Goal: Task Accomplishment & Management: Complete application form

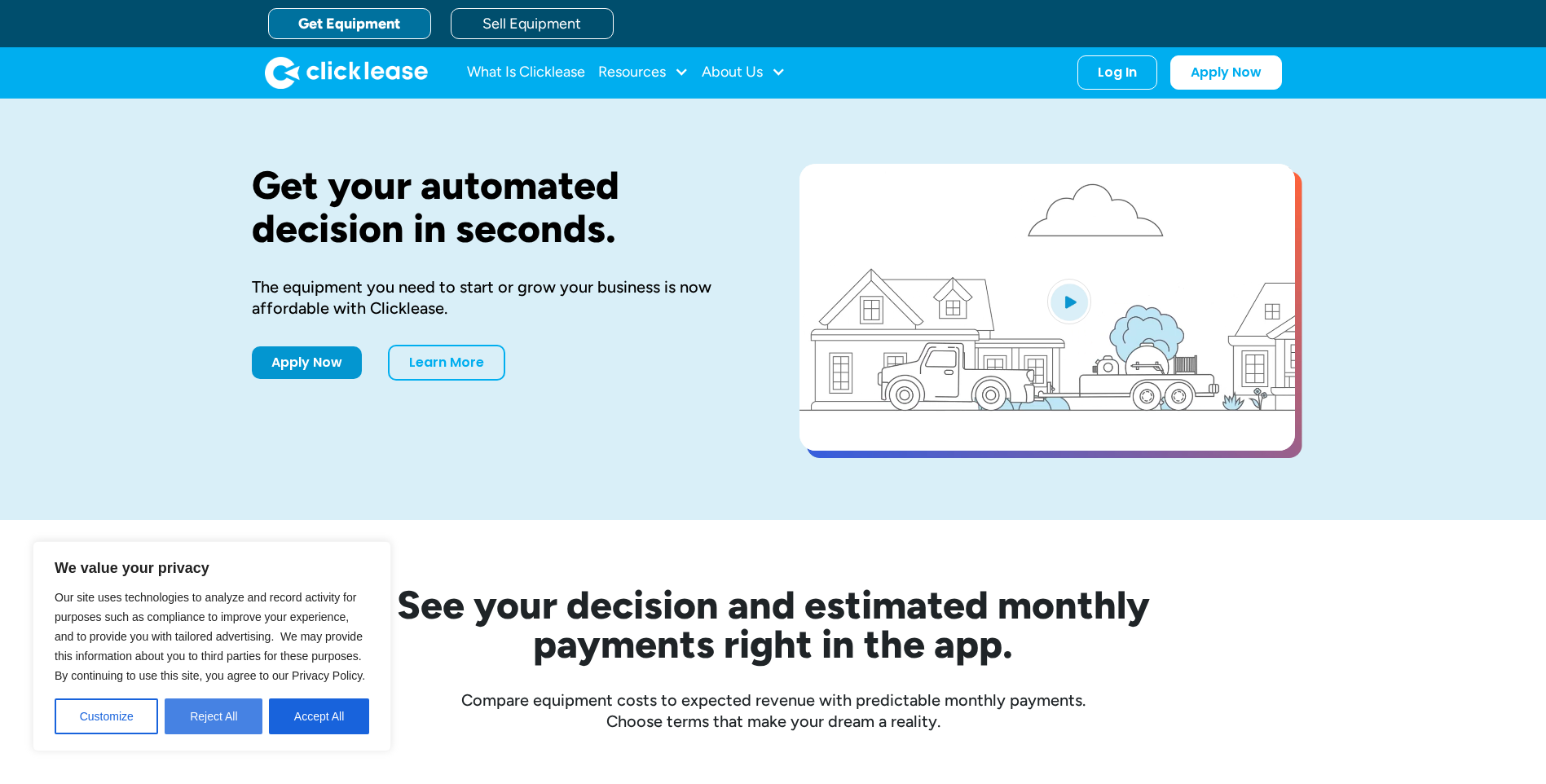
click at [238, 722] on button "Reject All" at bounding box center [214, 716] width 98 height 36
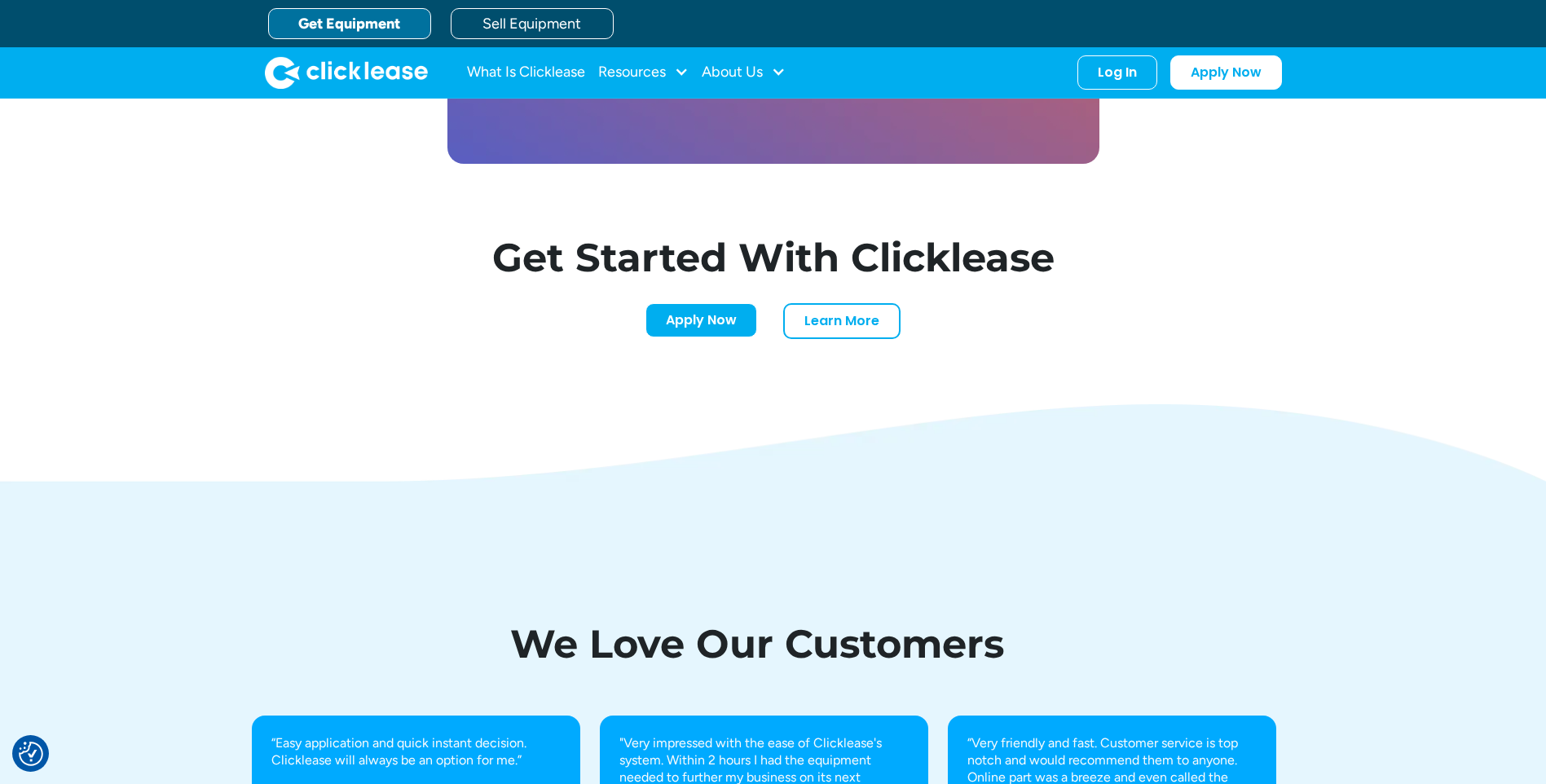
scroll to position [4972, 0]
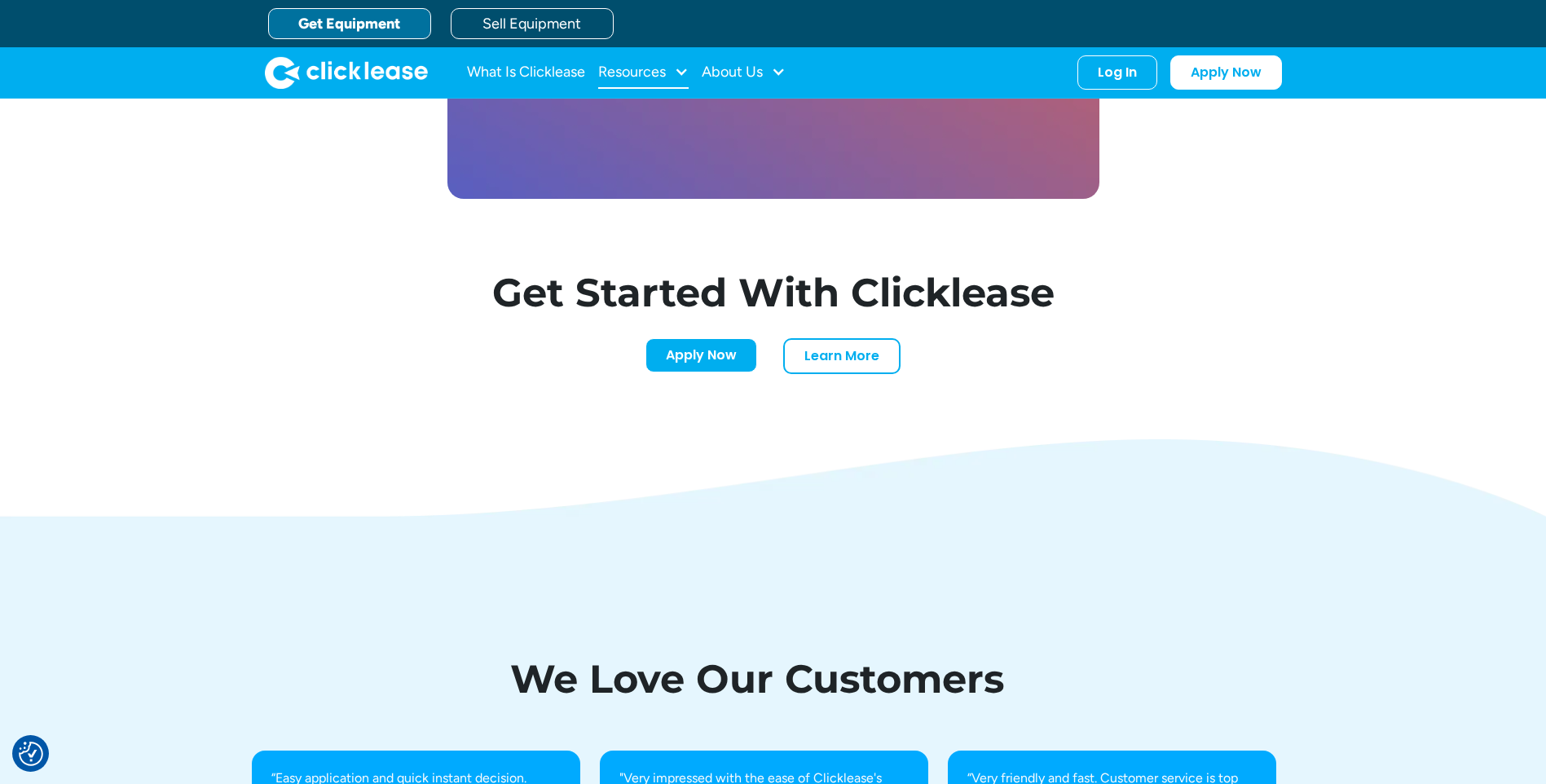
click at [674, 71] on div "Resources" at bounding box center [643, 72] width 90 height 32
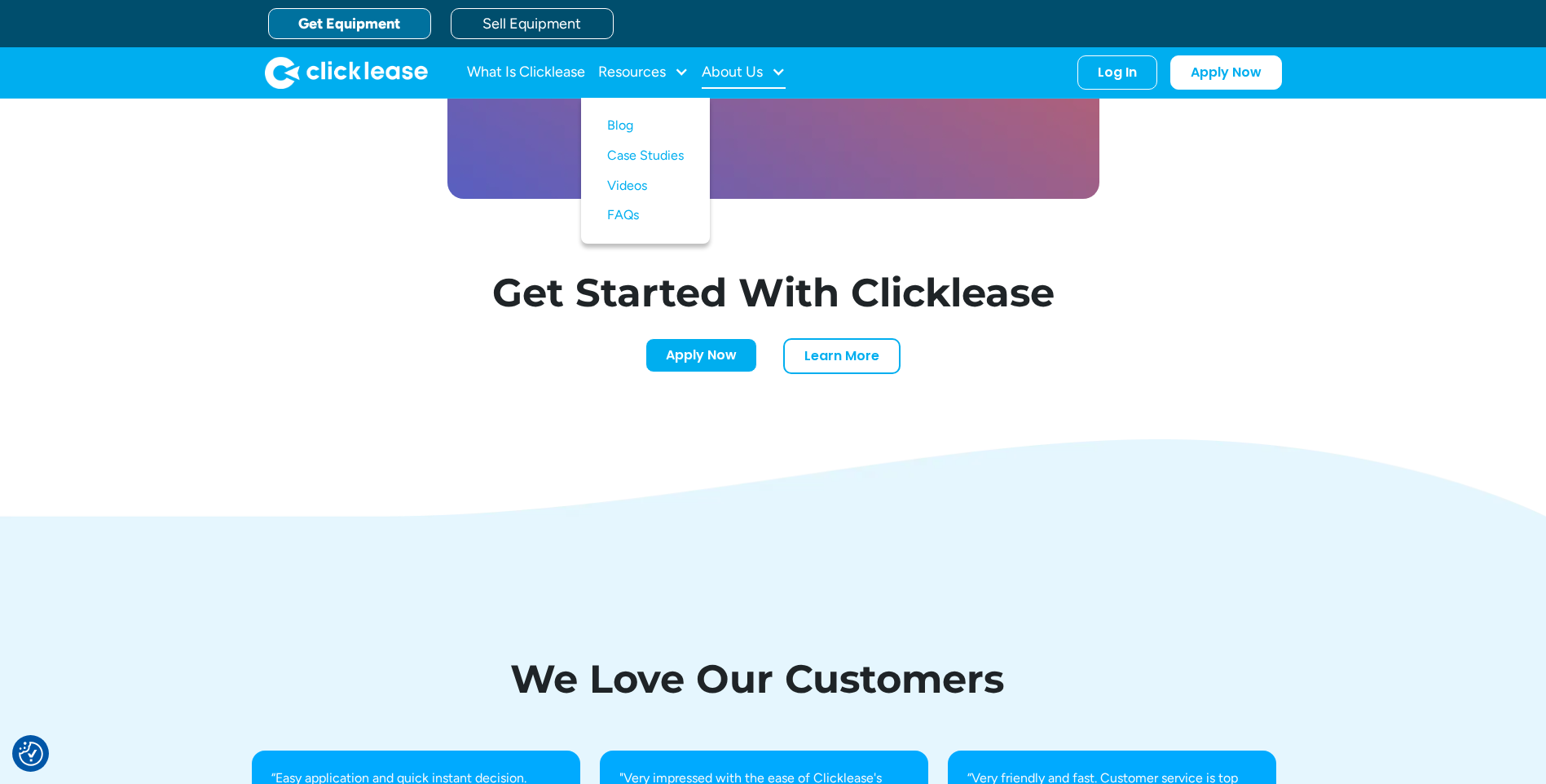
click at [766, 75] on div "About Us" at bounding box center [744, 72] width 84 height 32
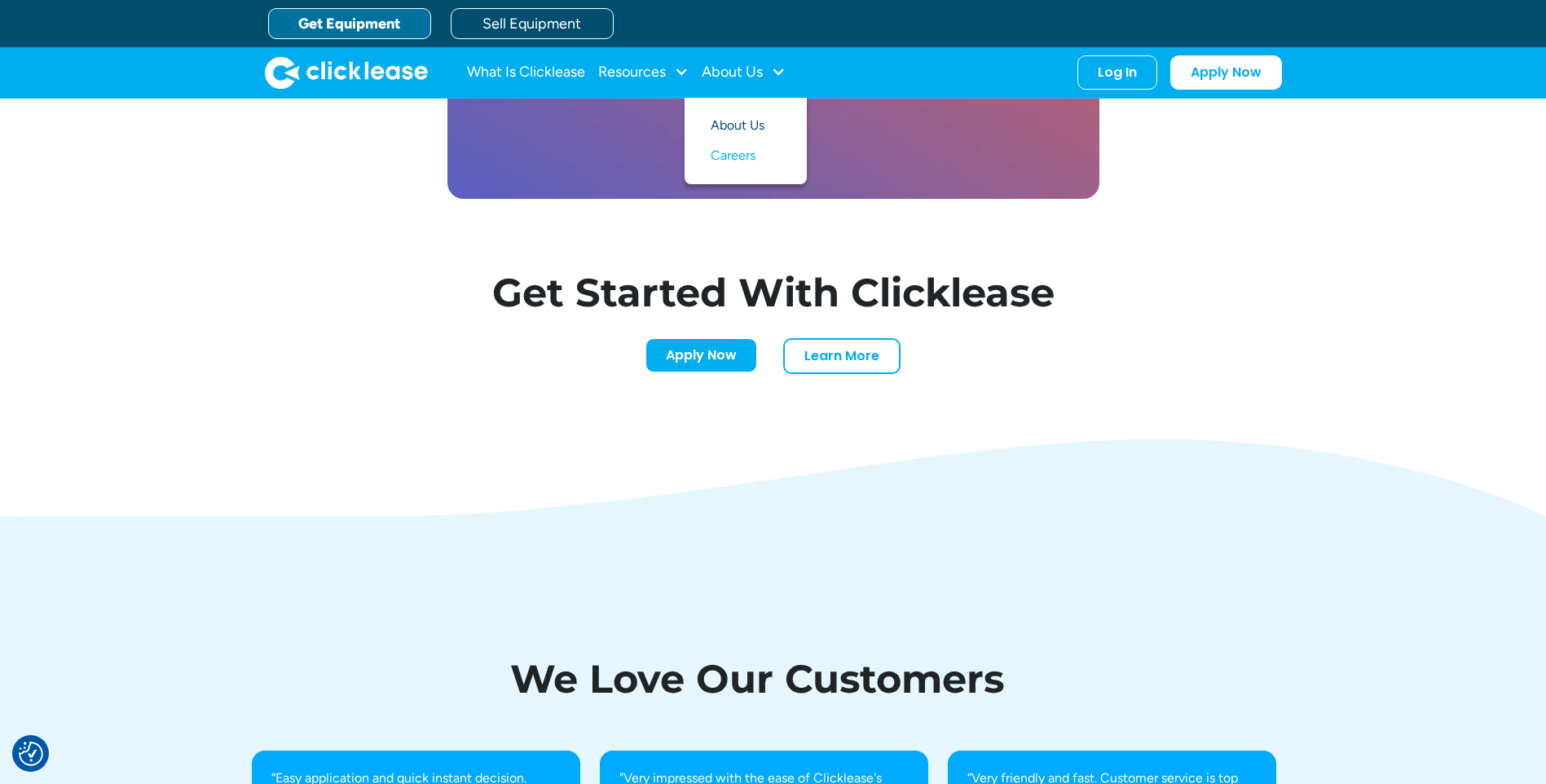
click at [767, 126] on link "About Us" at bounding box center [745, 125] width 70 height 30
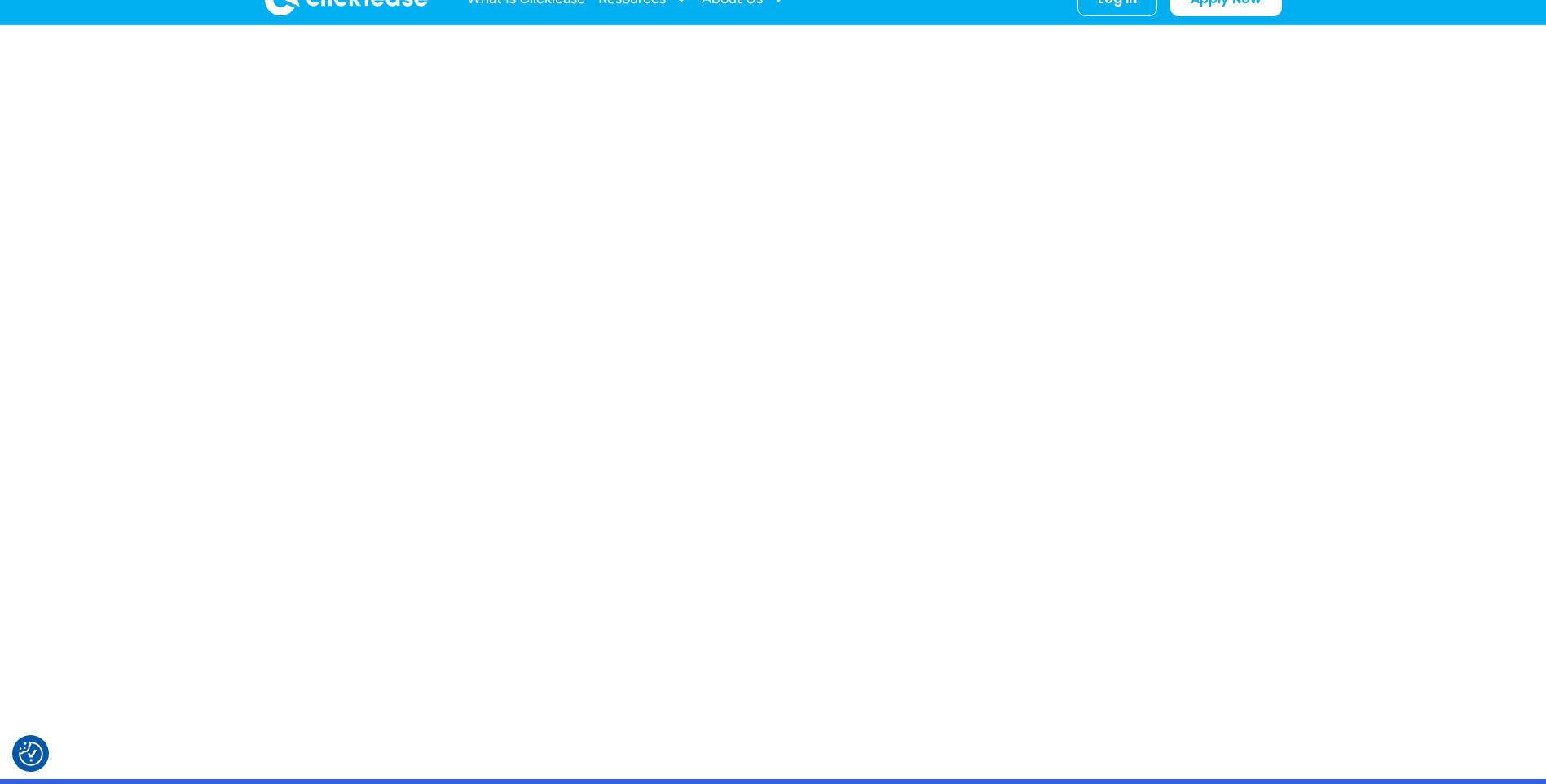
scroll to position [896, 0]
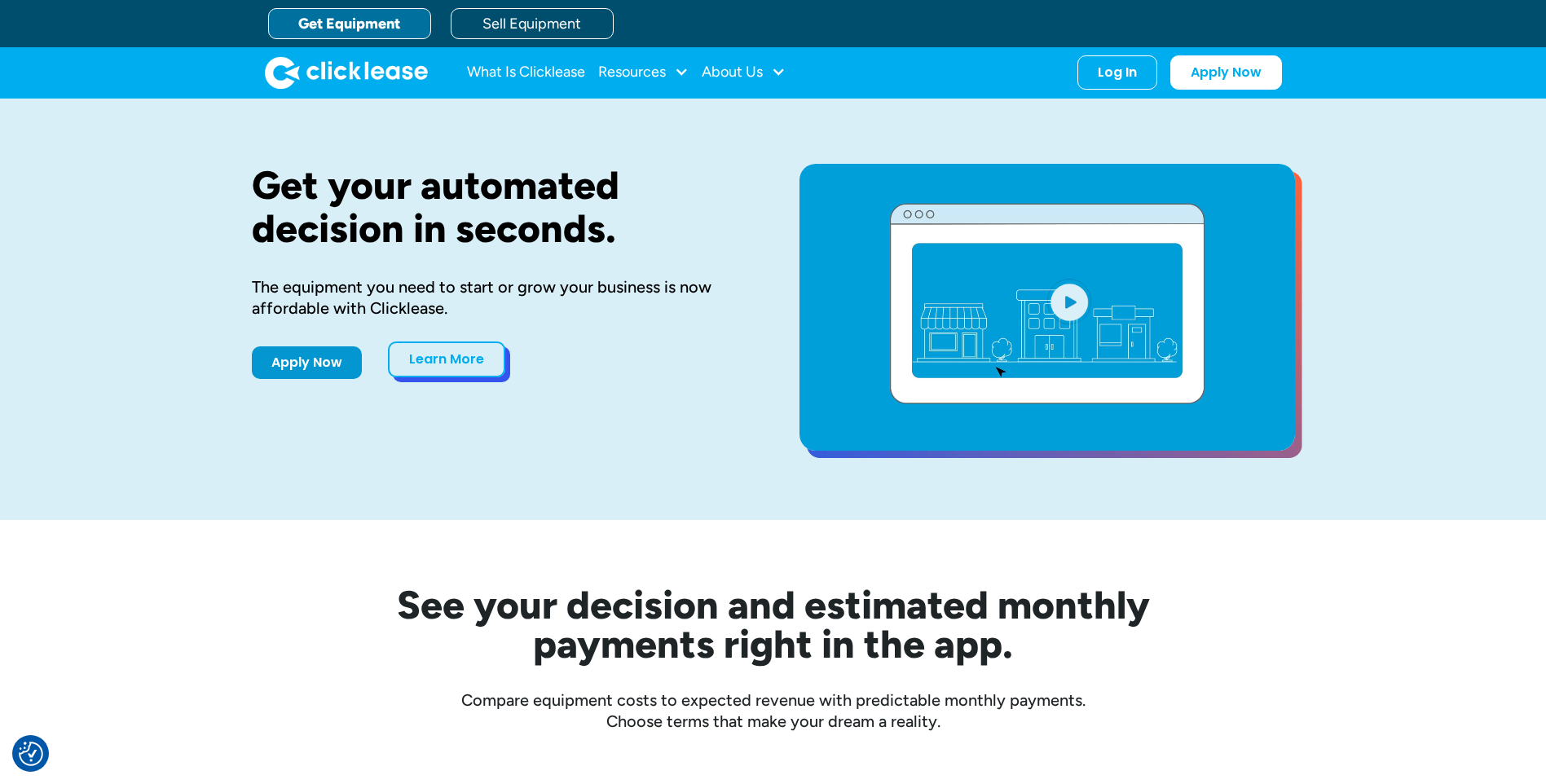
click at [479, 362] on link "Learn More" at bounding box center [446, 359] width 117 height 36
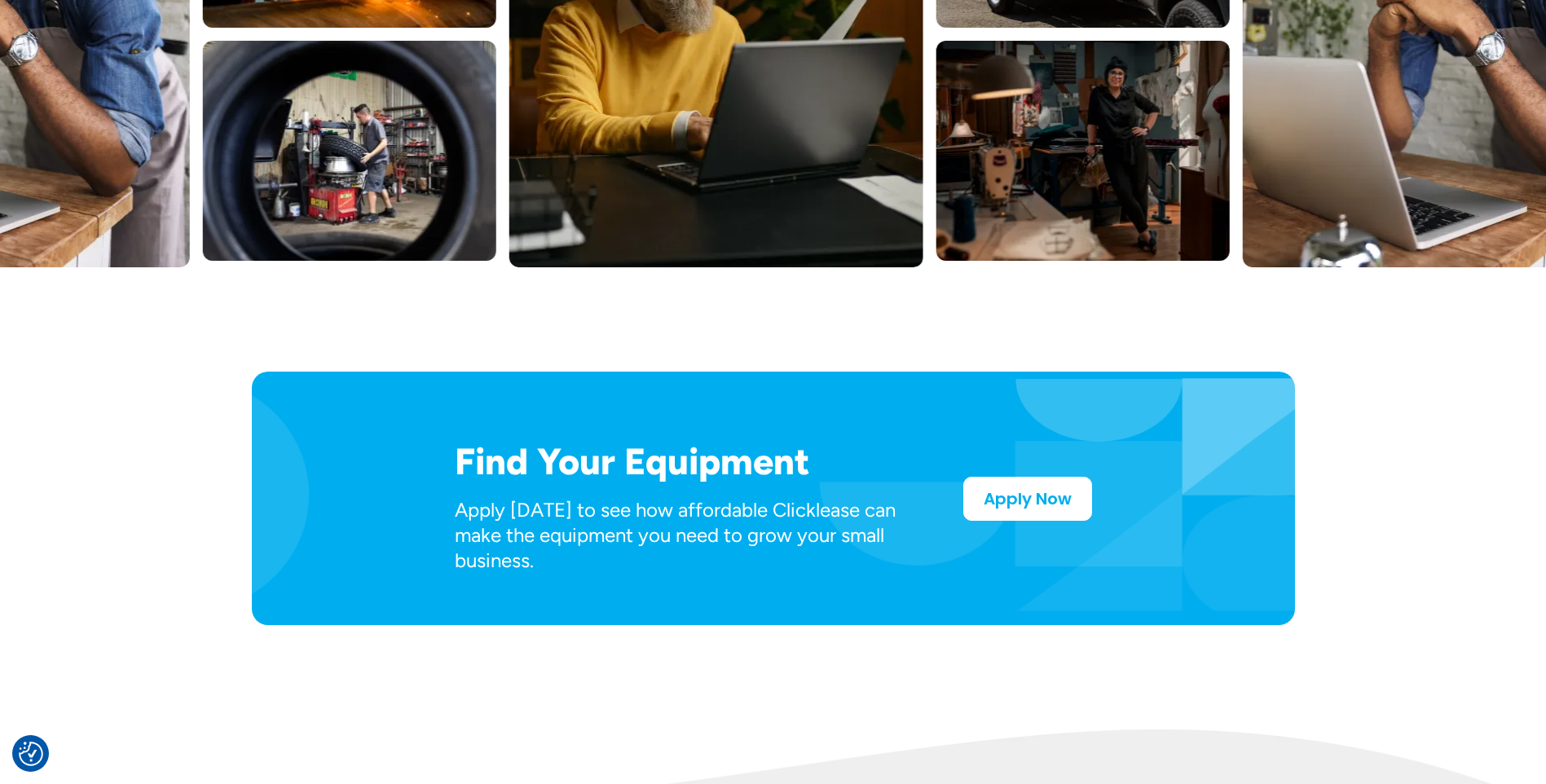
scroll to position [570, 0]
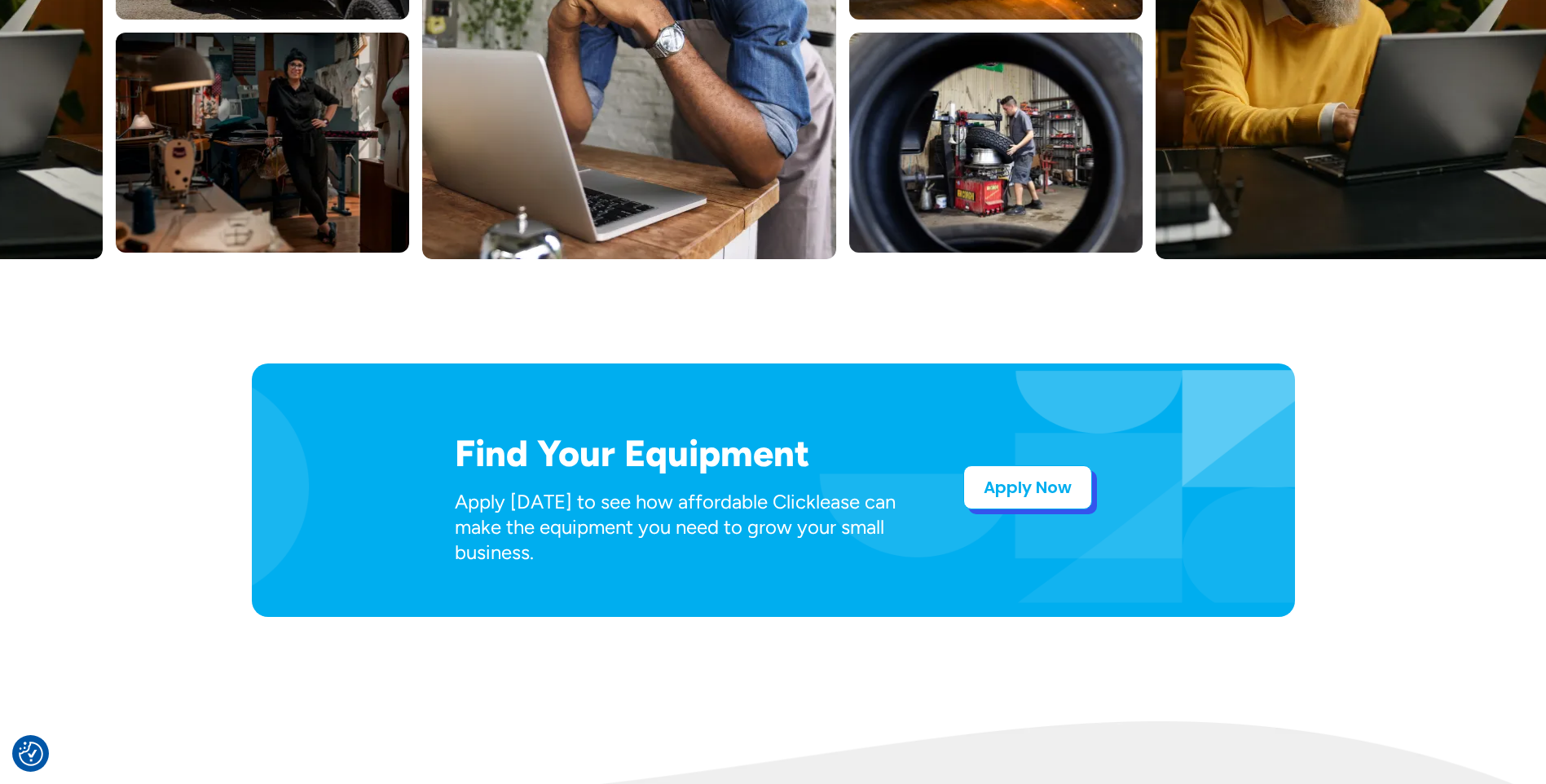
click at [1026, 497] on link "Apply Now" at bounding box center [1028, 487] width 129 height 44
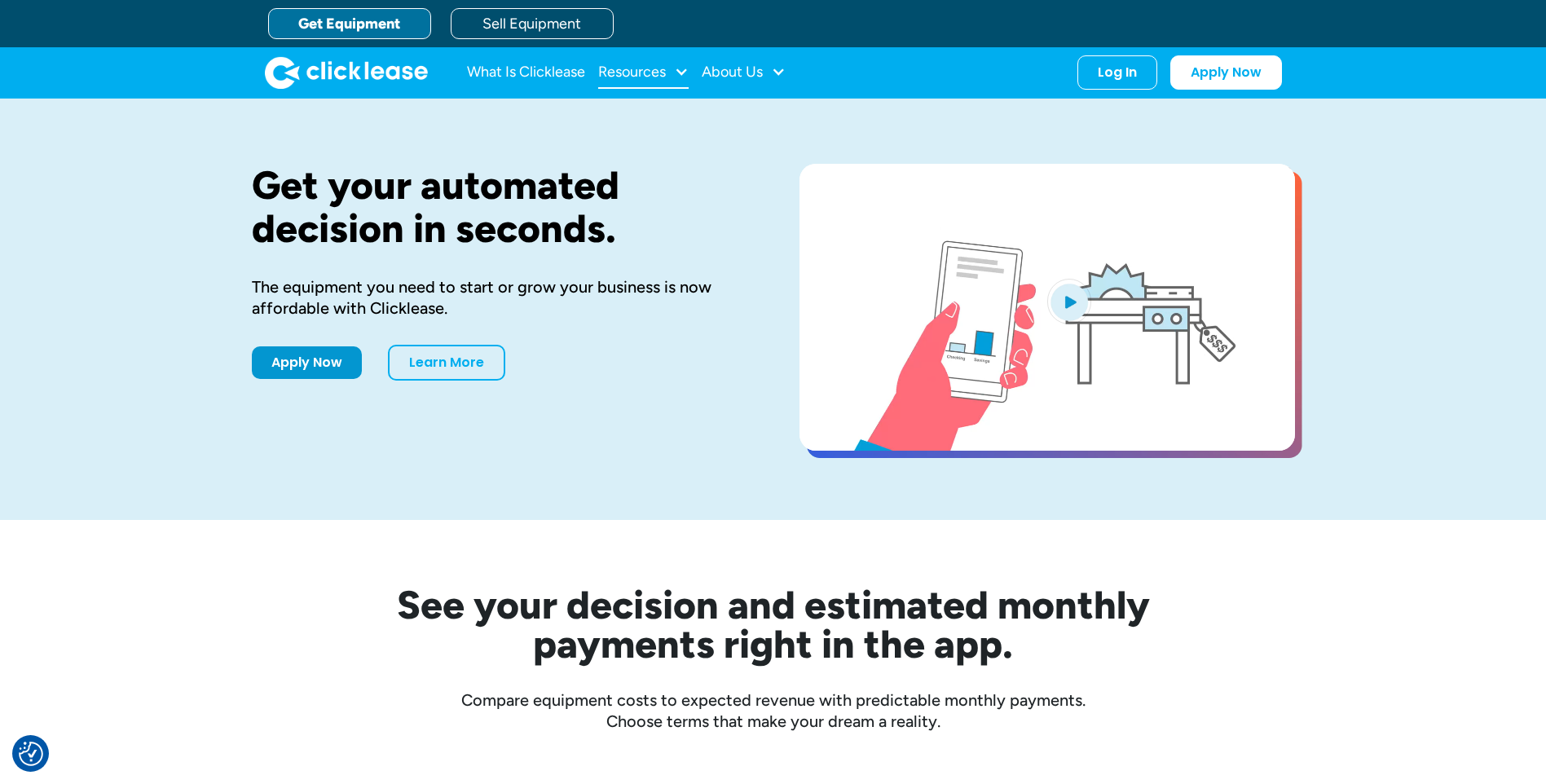
click at [628, 72] on div "Resources" at bounding box center [631, 72] width 67 height 0
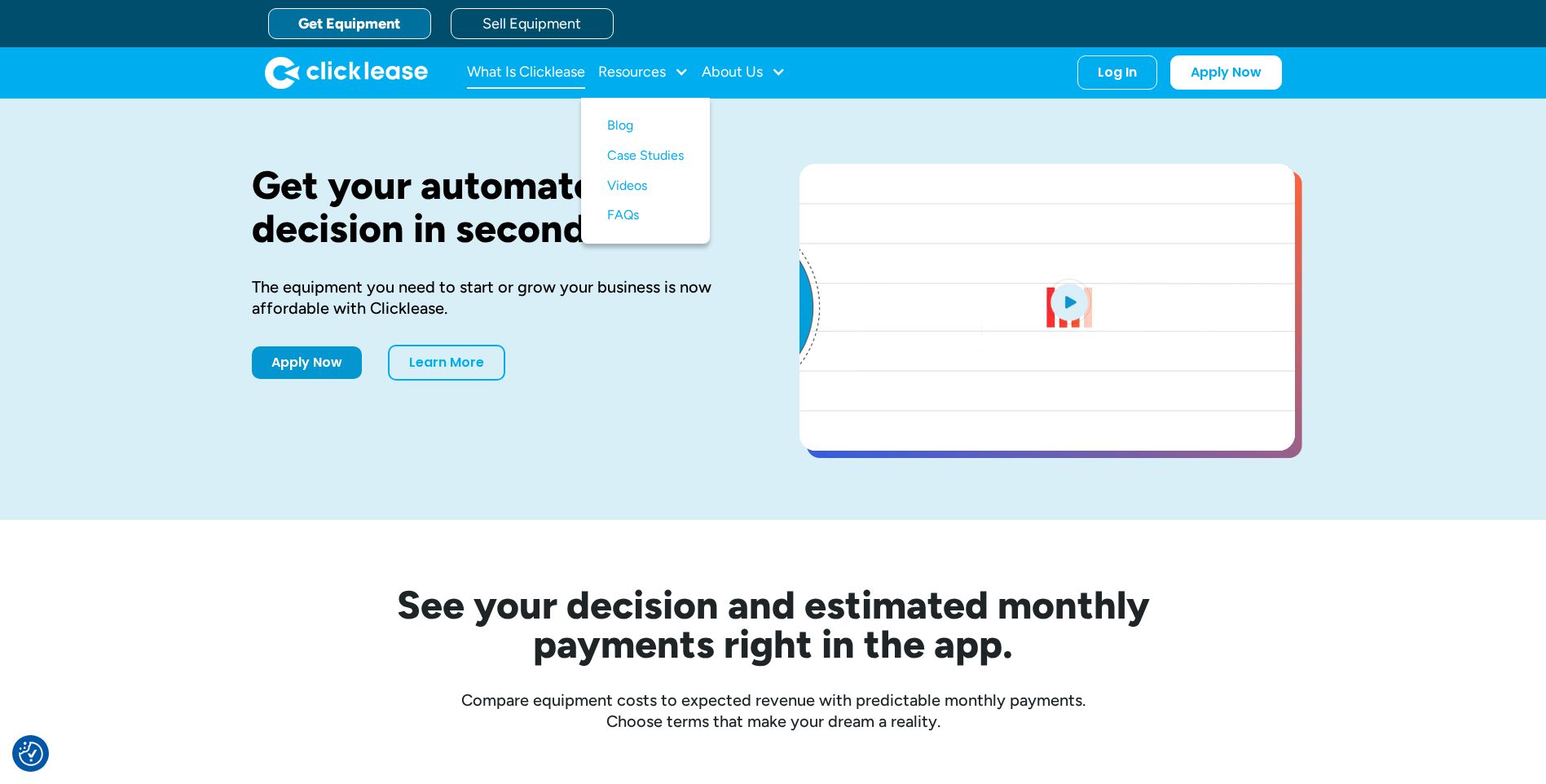
click at [533, 74] on link "What Is Clicklease" at bounding box center [526, 72] width 118 height 32
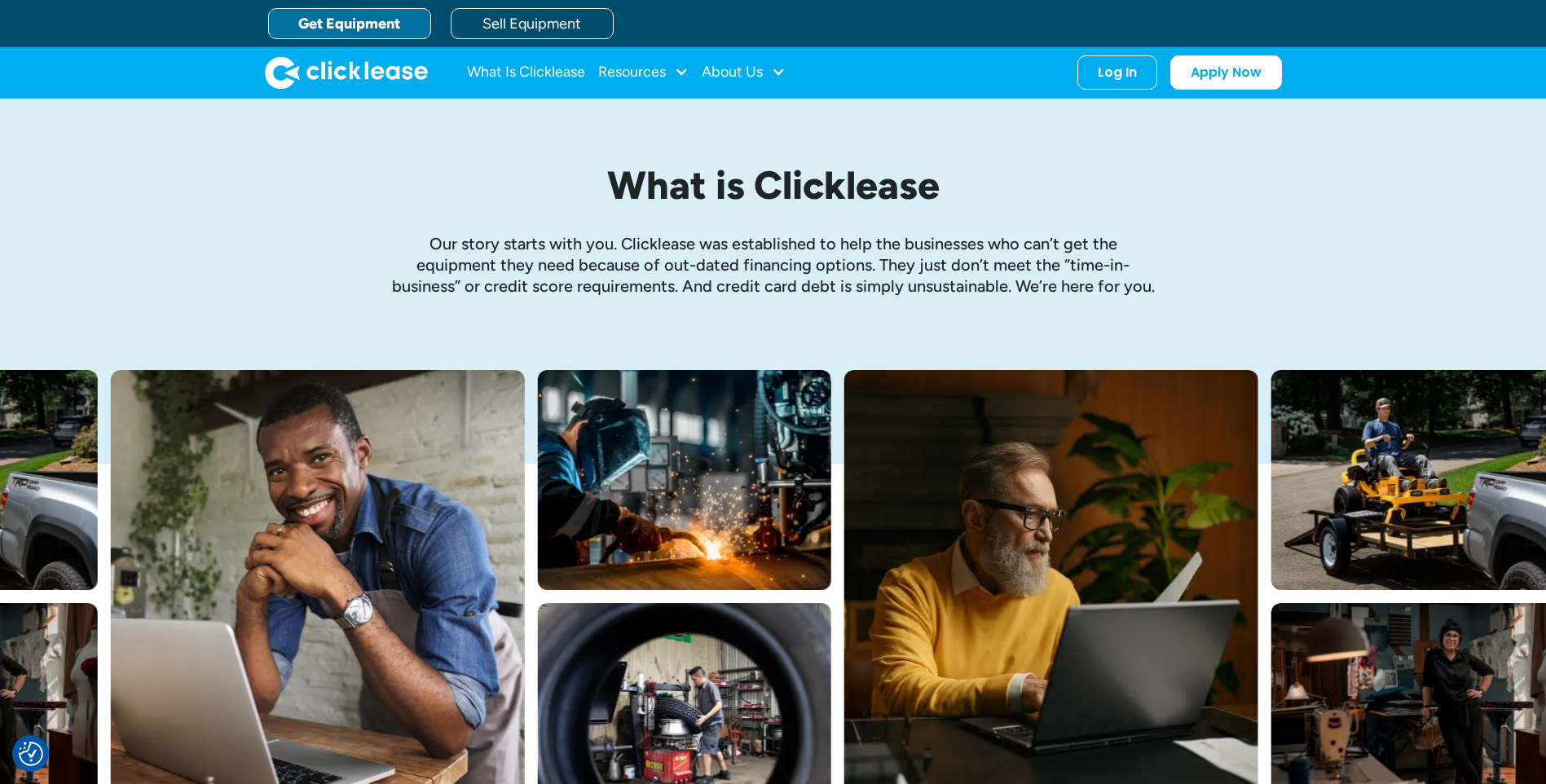
click at [378, 20] on link "Get Equipment" at bounding box center [349, 24] width 163 height 31
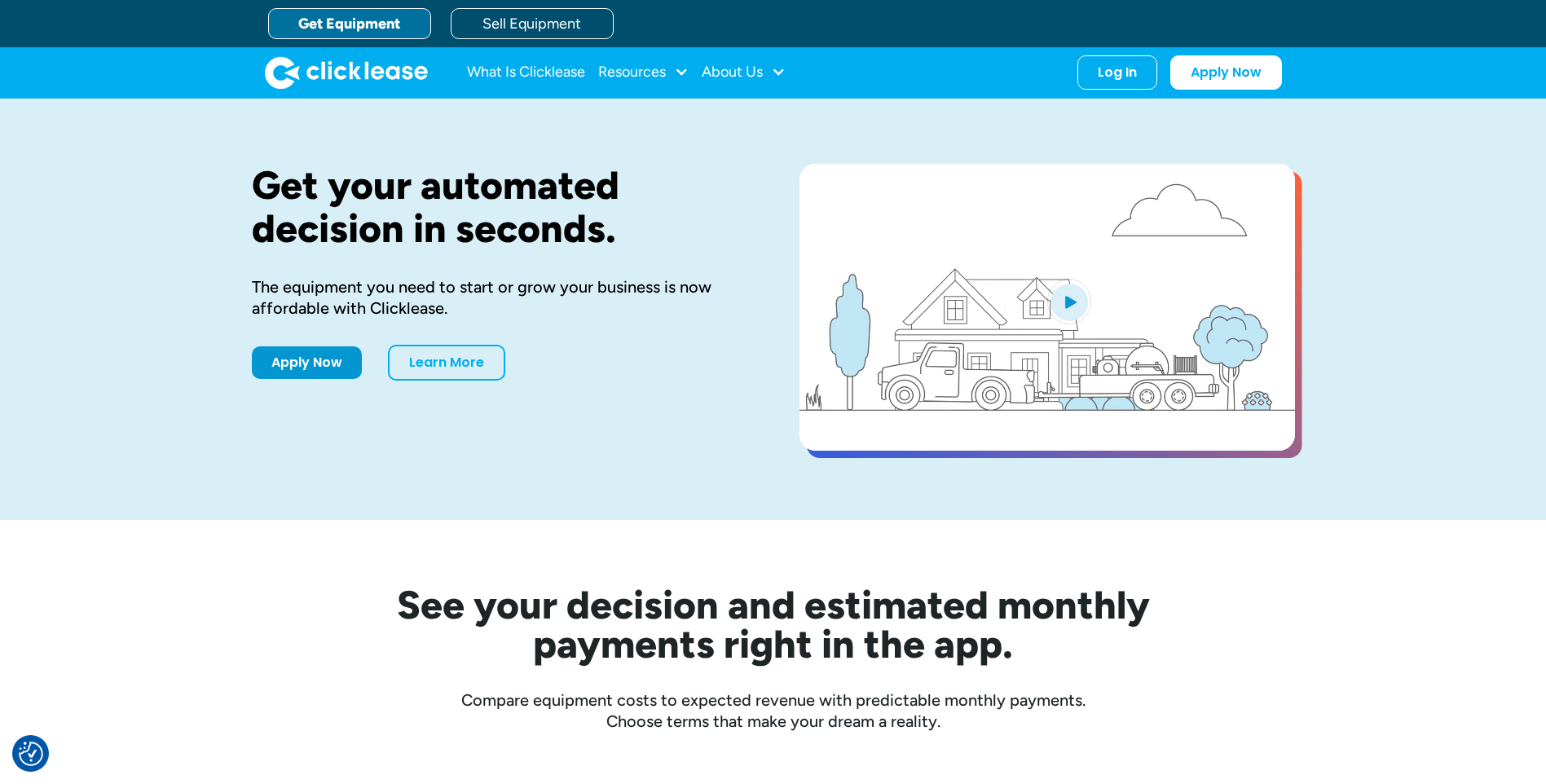
click at [365, 19] on link "Get Equipment" at bounding box center [349, 24] width 163 height 31
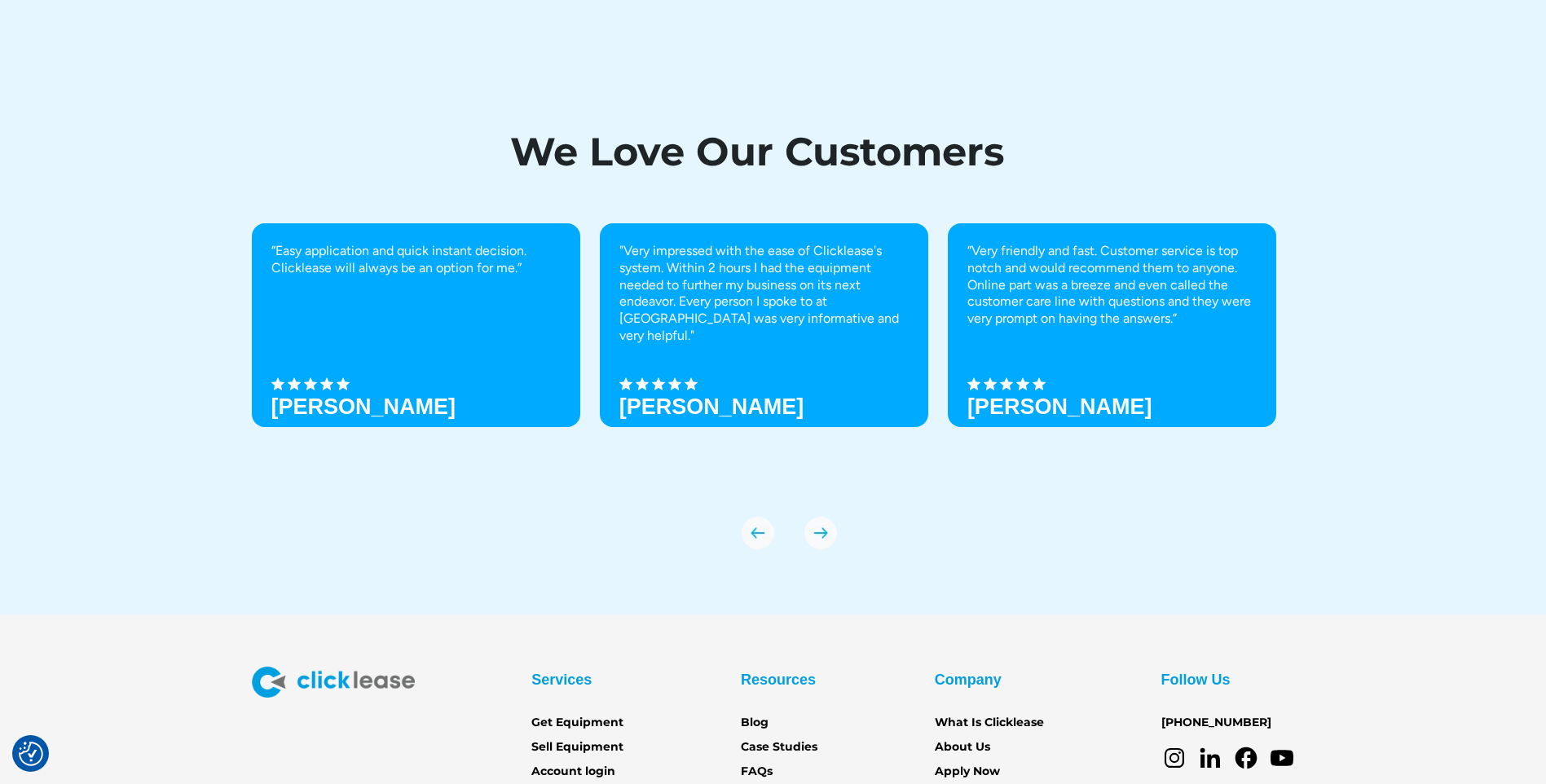
scroll to position [5624, 0]
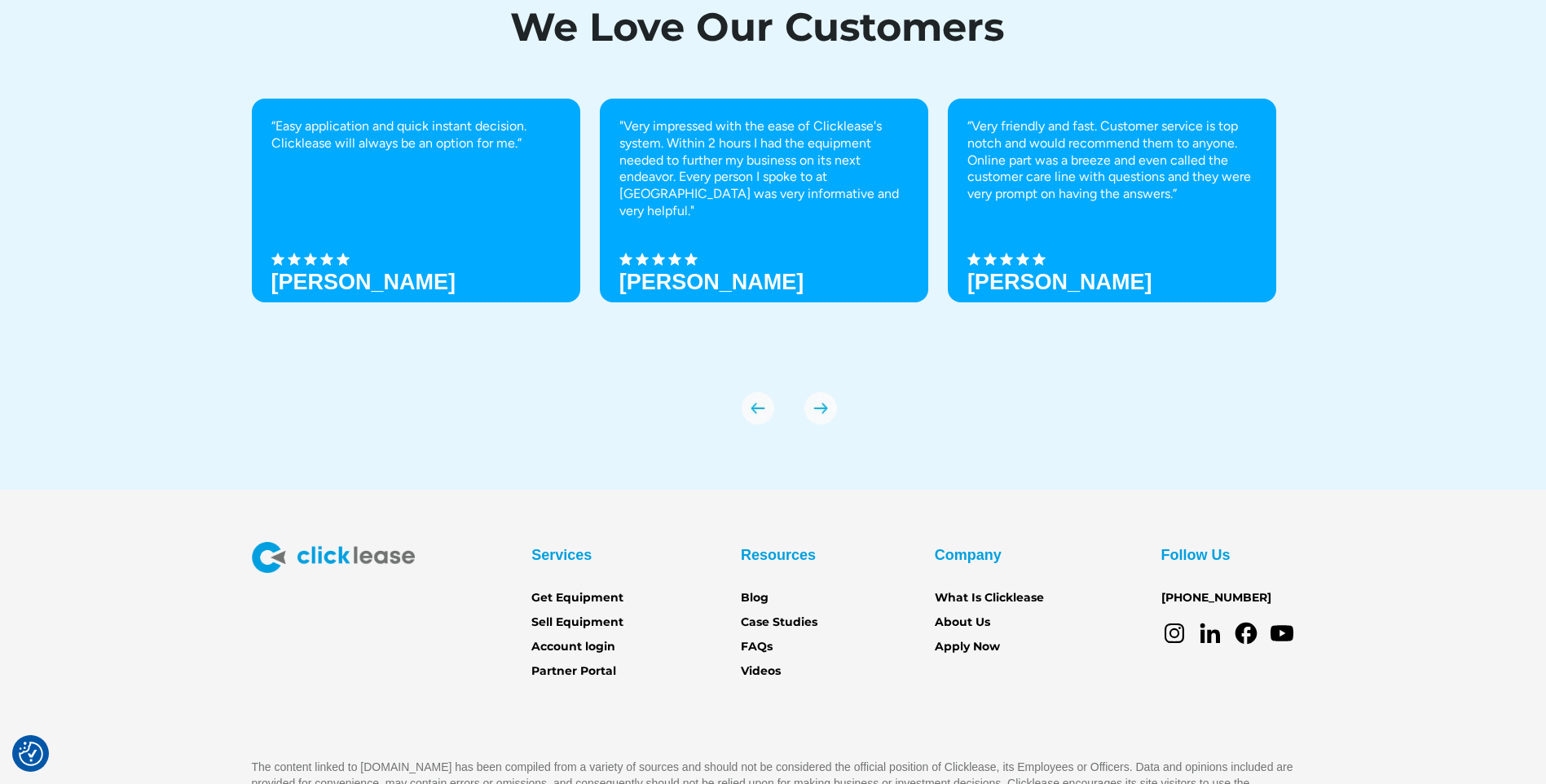
click at [819, 412] on img "next slide" at bounding box center [820, 408] width 32 height 32
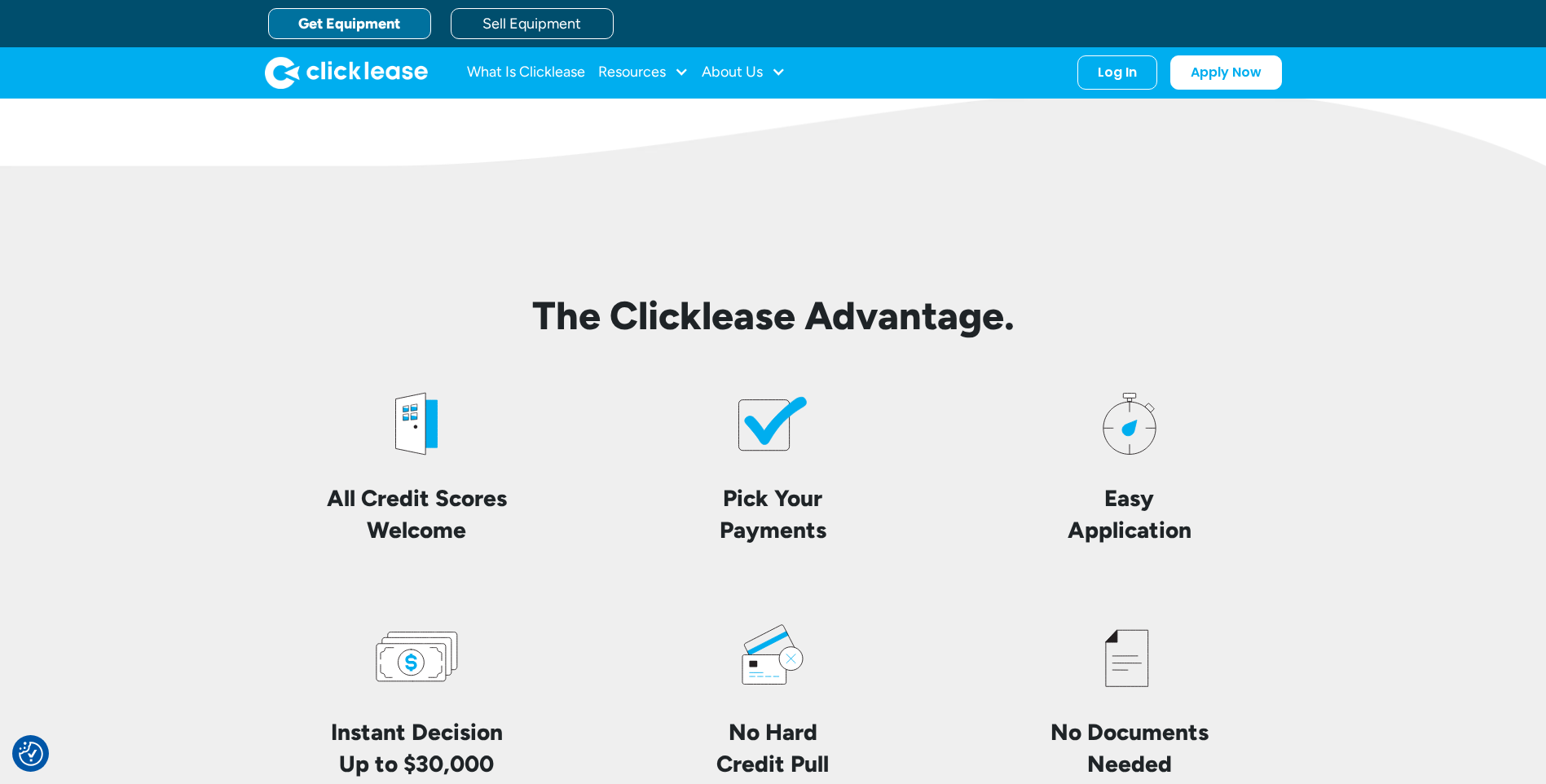
scroll to position [3345, 0]
